Goal: Complete application form

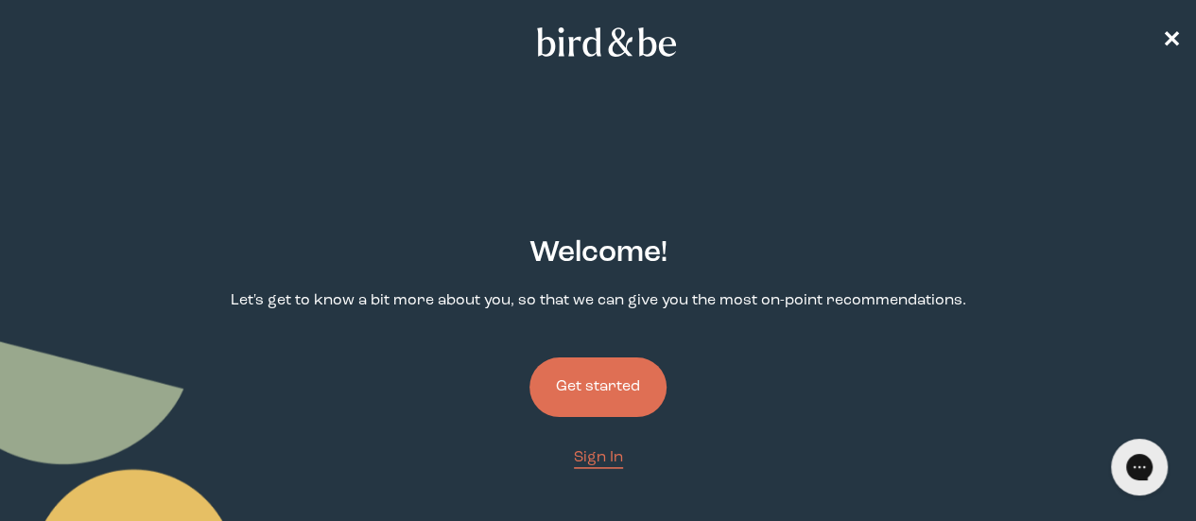
click at [601, 357] on button "Get started" at bounding box center [598, 387] width 137 height 60
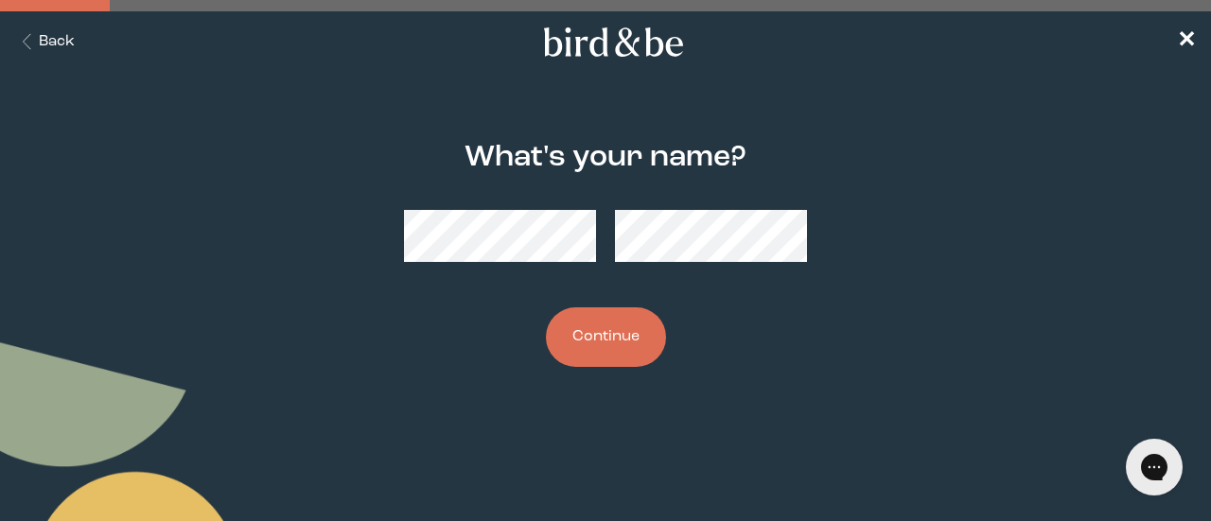
click at [601, 330] on button "Continue" at bounding box center [606, 337] width 120 height 60
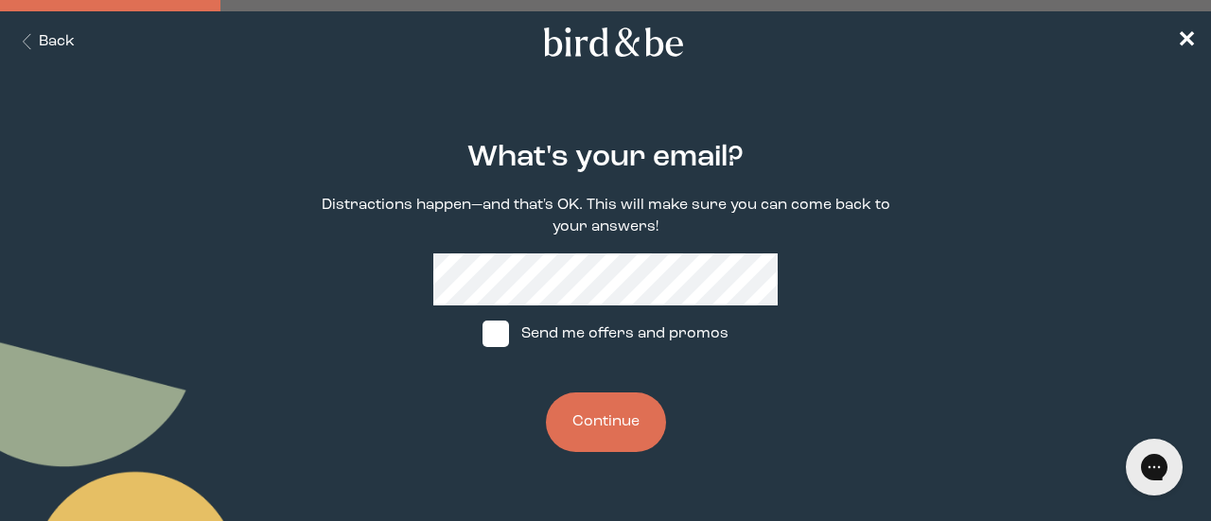
click at [582, 346] on label "Send me offers and promos" at bounding box center [605, 333] width 282 height 57
click at [482, 335] on input "Send me offers and promos" at bounding box center [481, 334] width 1 height 1
checkbox input "true"
click at [564, 411] on button "Continue" at bounding box center [606, 422] width 120 height 60
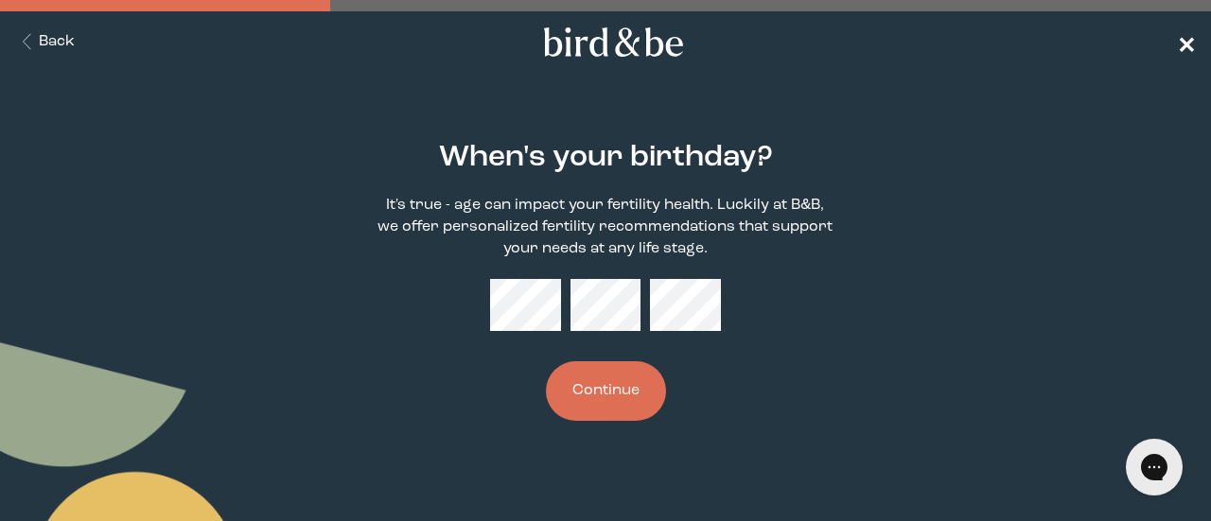
click at [1182, 44] on span "✕" at bounding box center [1185, 42] width 19 height 23
